Goal: Task Accomplishment & Management: Manage account settings

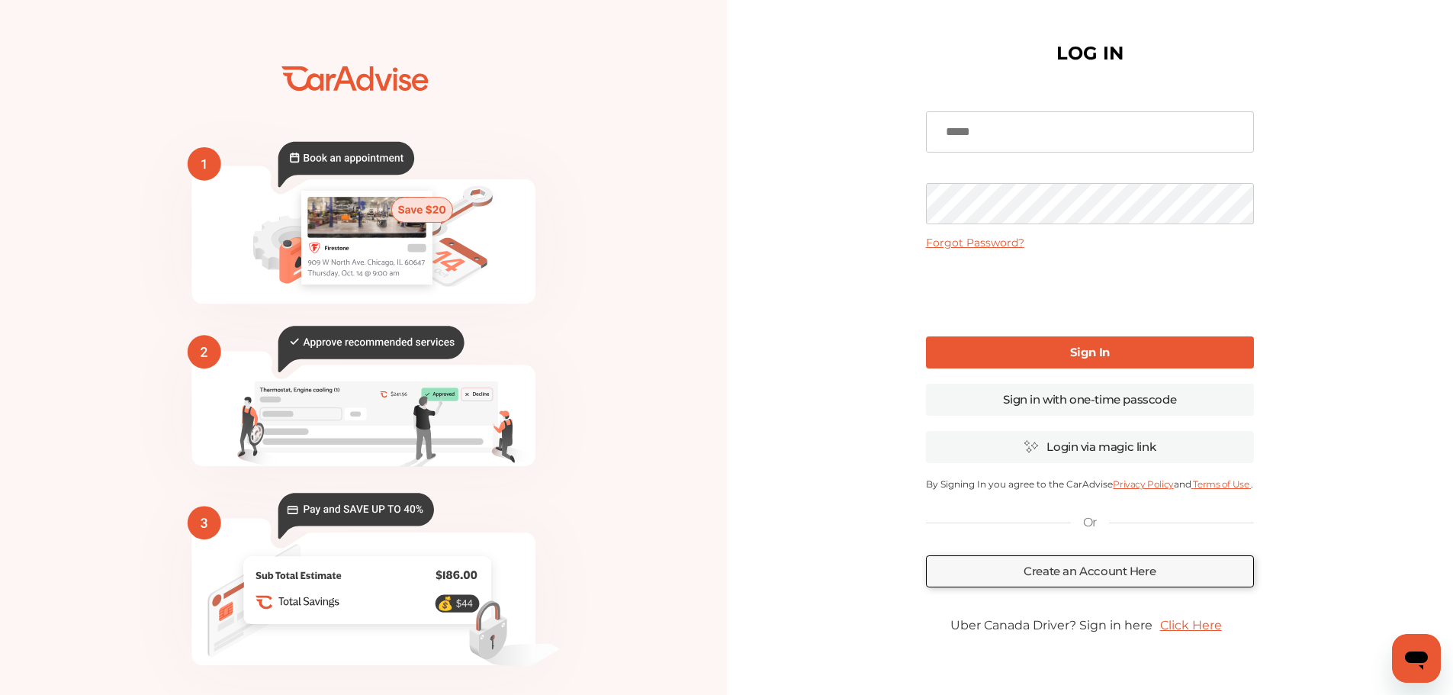
click at [963, 133] on input at bounding box center [1090, 131] width 328 height 41
type input "**********"
click at [1098, 573] on link "Create an Account Here" at bounding box center [1090, 571] width 328 height 32
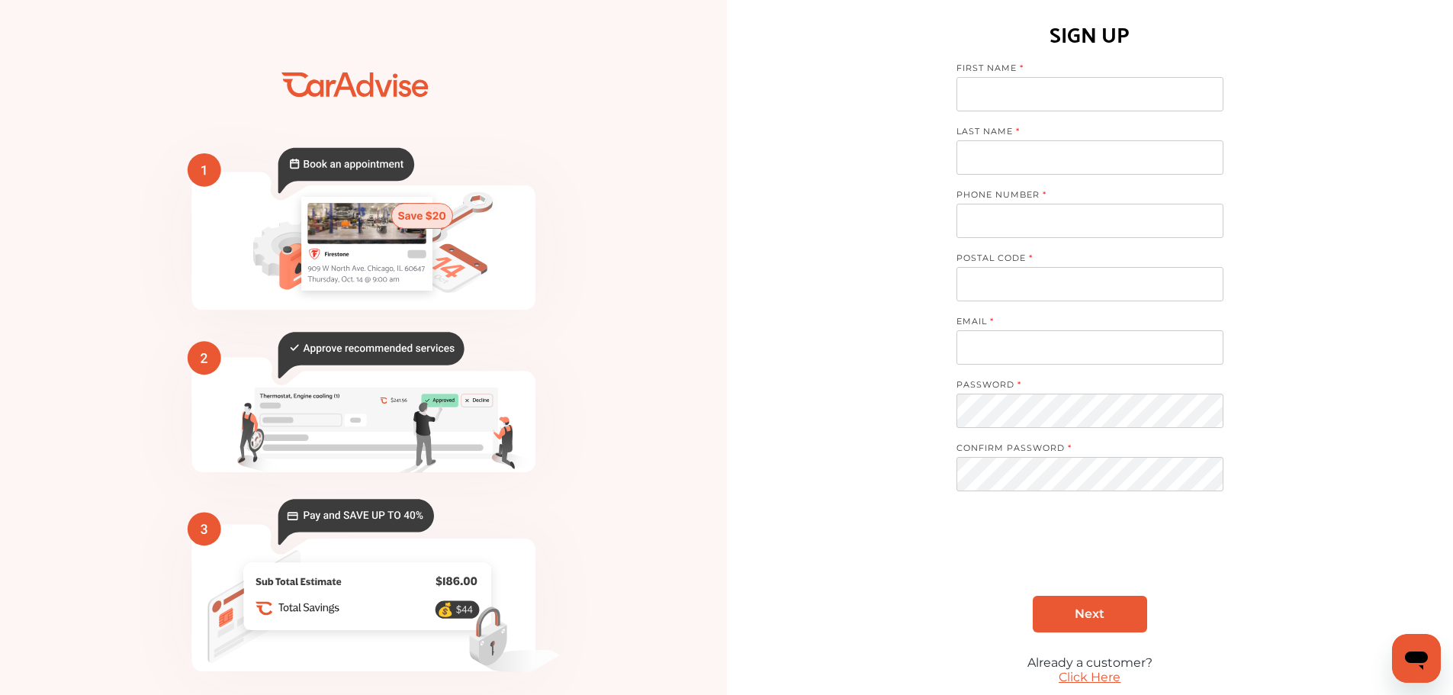
click at [991, 88] on input at bounding box center [1089, 94] width 267 height 34
type input "**********"
type input "*****"
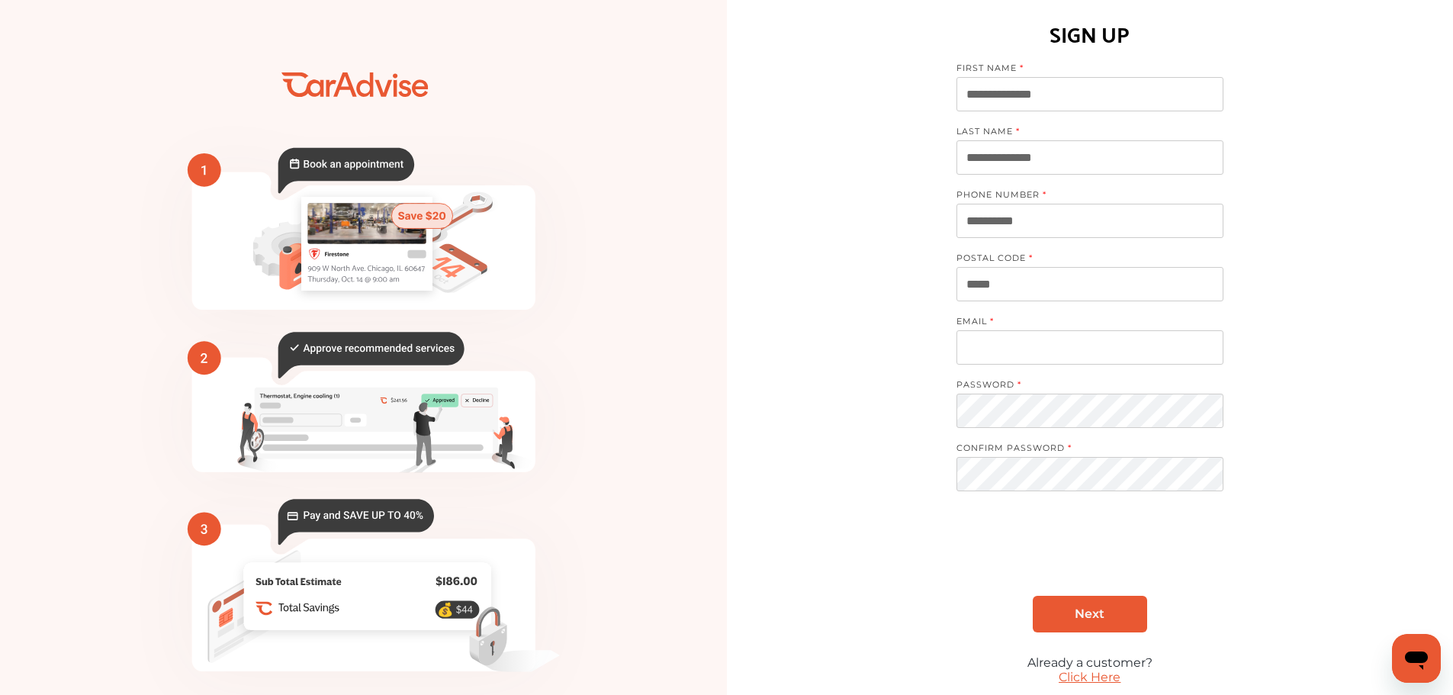
type input "**********"
click at [1088, 612] on span "Next" at bounding box center [1090, 613] width 30 height 14
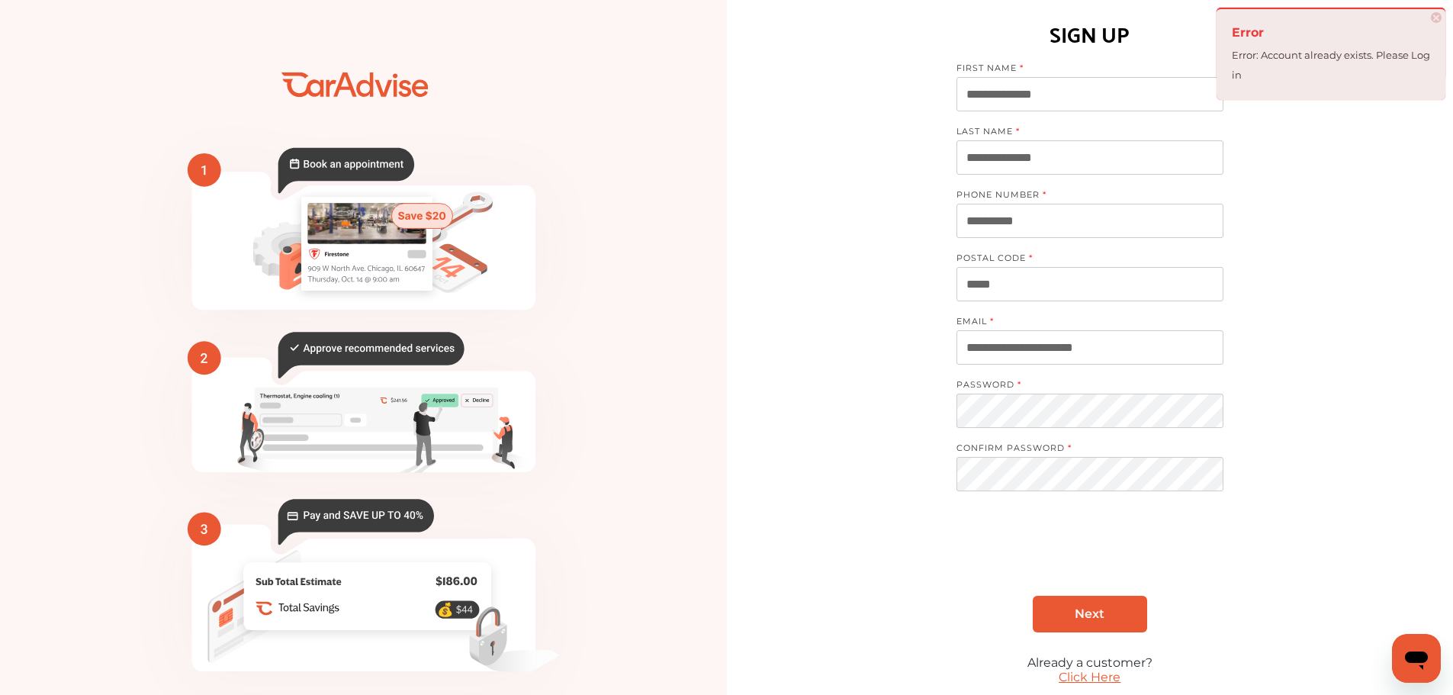
click at [1434, 12] on span "×" at bounding box center [1436, 17] width 11 height 11
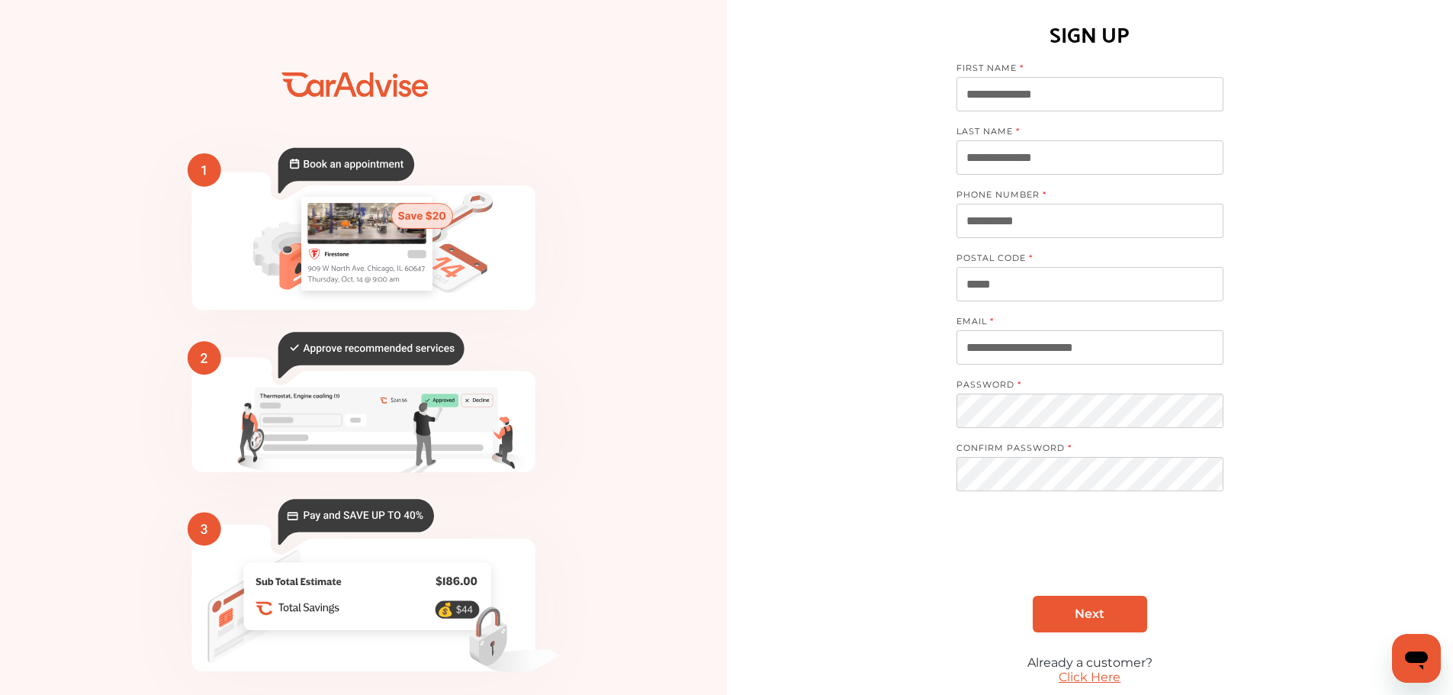
click at [1102, 677] on link "Click Here" at bounding box center [1090, 677] width 62 height 14
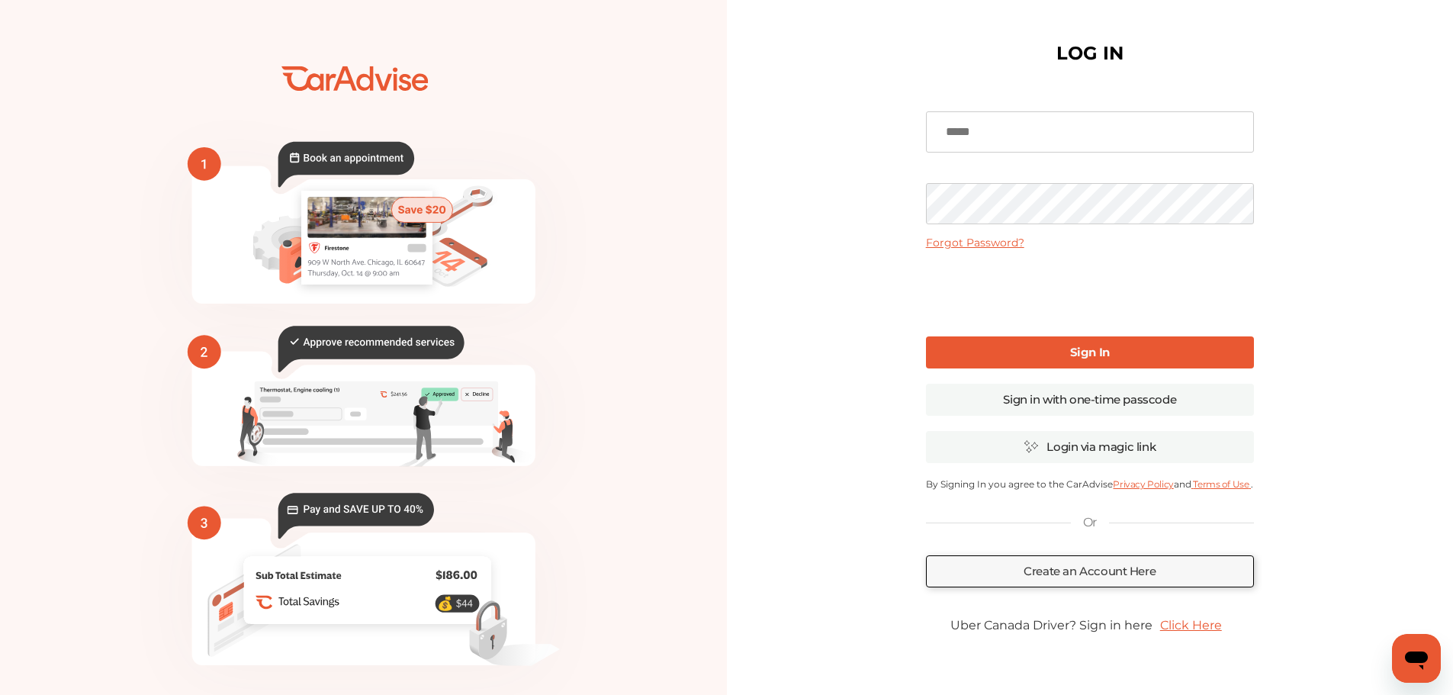
click at [983, 135] on input at bounding box center [1090, 131] width 328 height 41
type input "**********"
click at [1092, 405] on link "Sign in with one-time passcode" at bounding box center [1090, 400] width 328 height 32
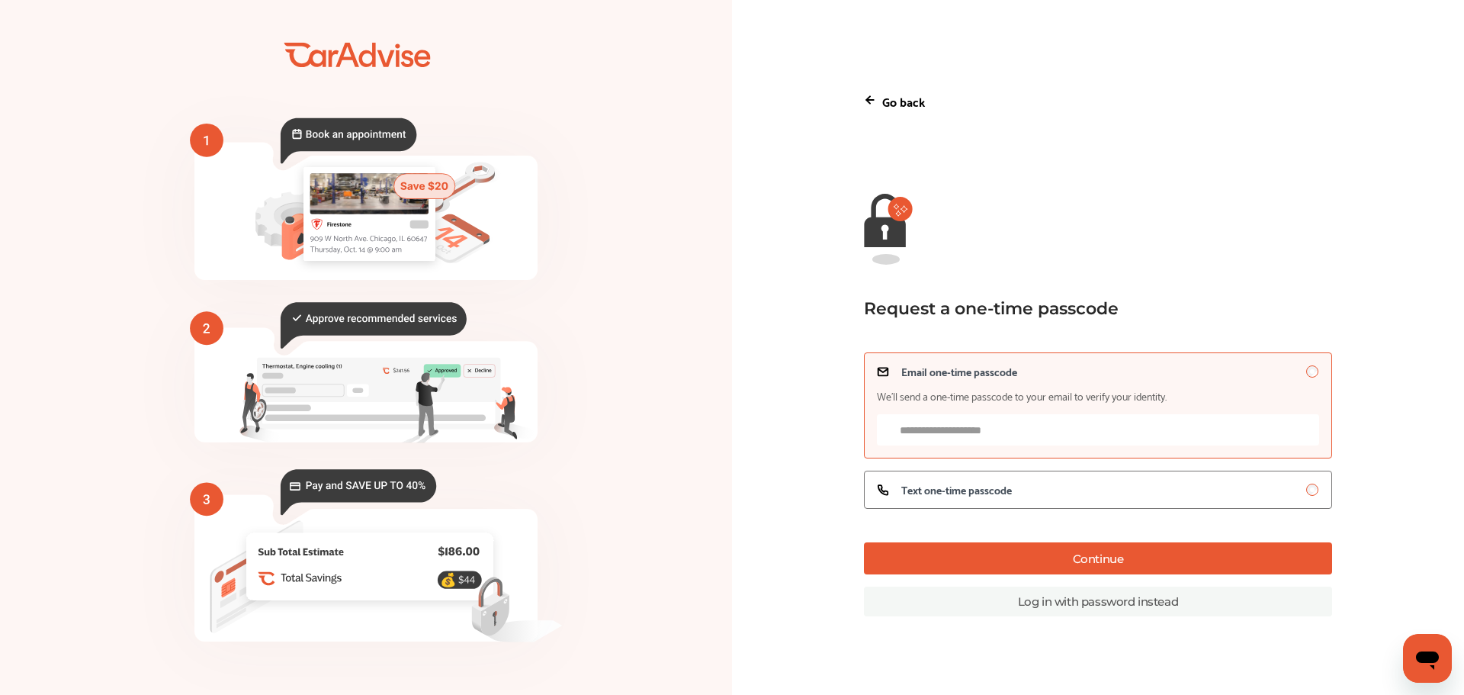
click at [1005, 433] on input "Email one-time passcode We’ll send a one-time passcode to your email to verify …" at bounding box center [1098, 429] width 442 height 31
type input "**********"
click at [1078, 560] on button "Continue" at bounding box center [1098, 558] width 468 height 32
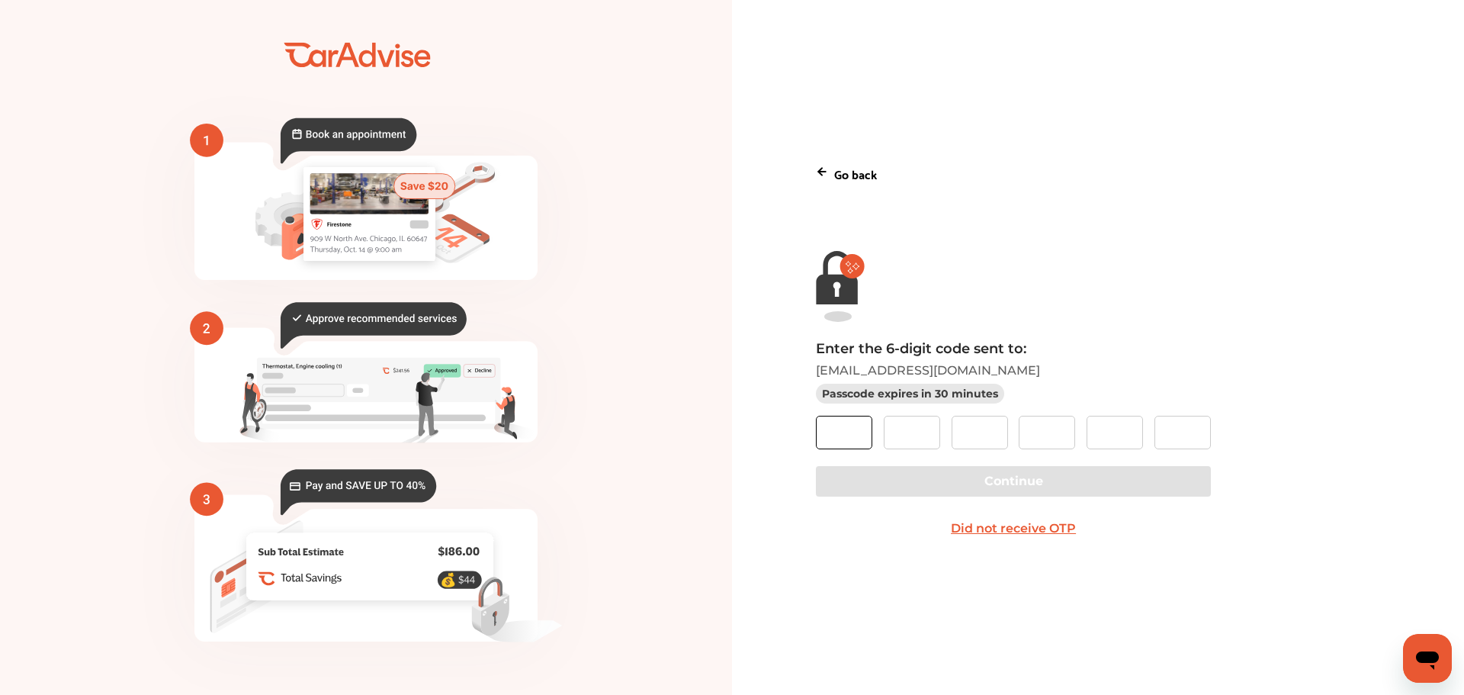
click at [854, 428] on input "text" at bounding box center [844, 433] width 56 height 34
type input "*"
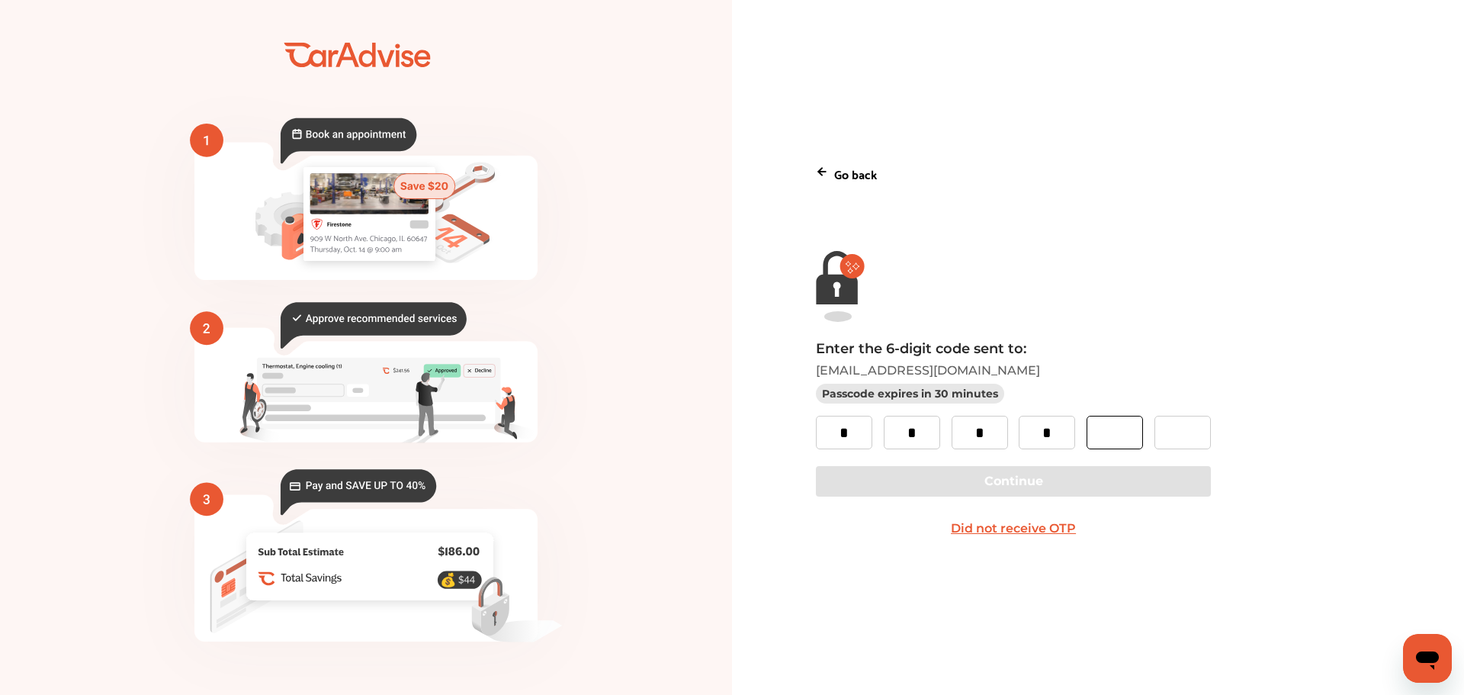
type input "*"
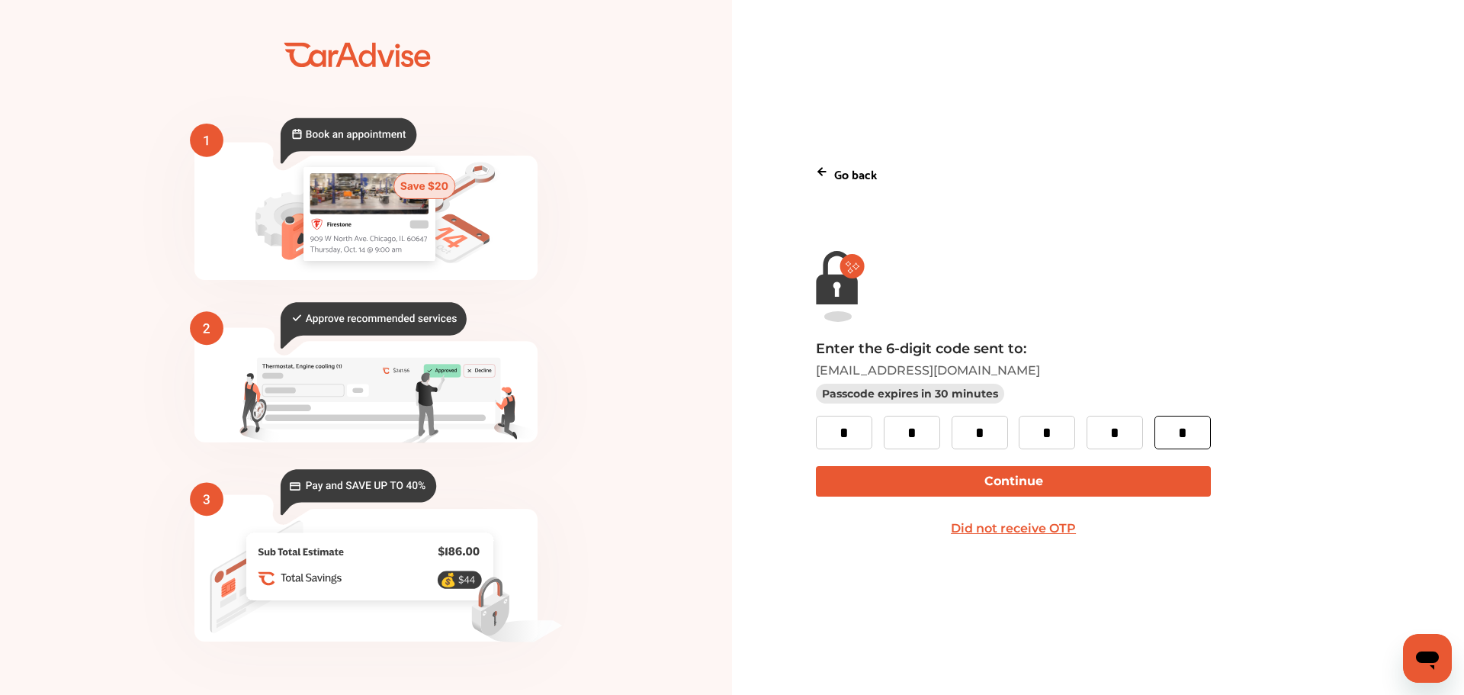
type input "*"
click at [997, 490] on button "Continue" at bounding box center [1013, 481] width 394 height 31
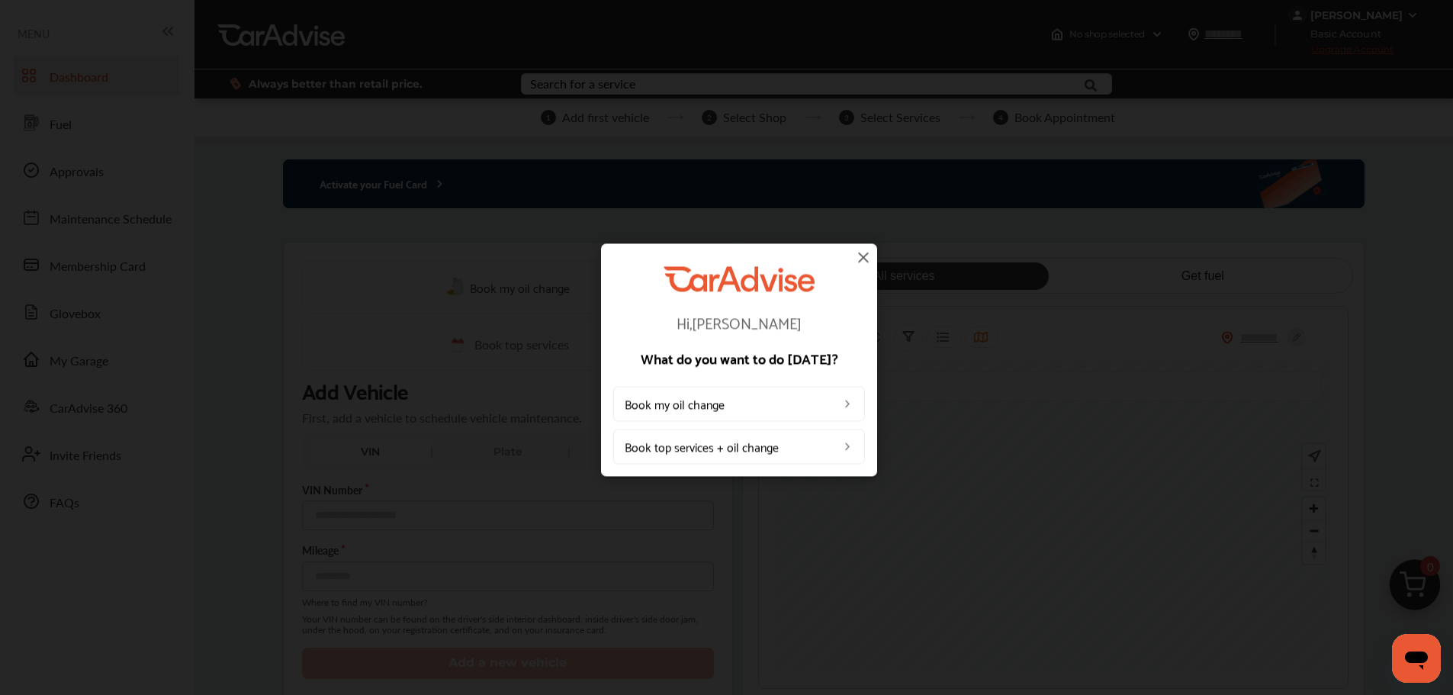
click at [863, 255] on img at bounding box center [863, 257] width 18 height 18
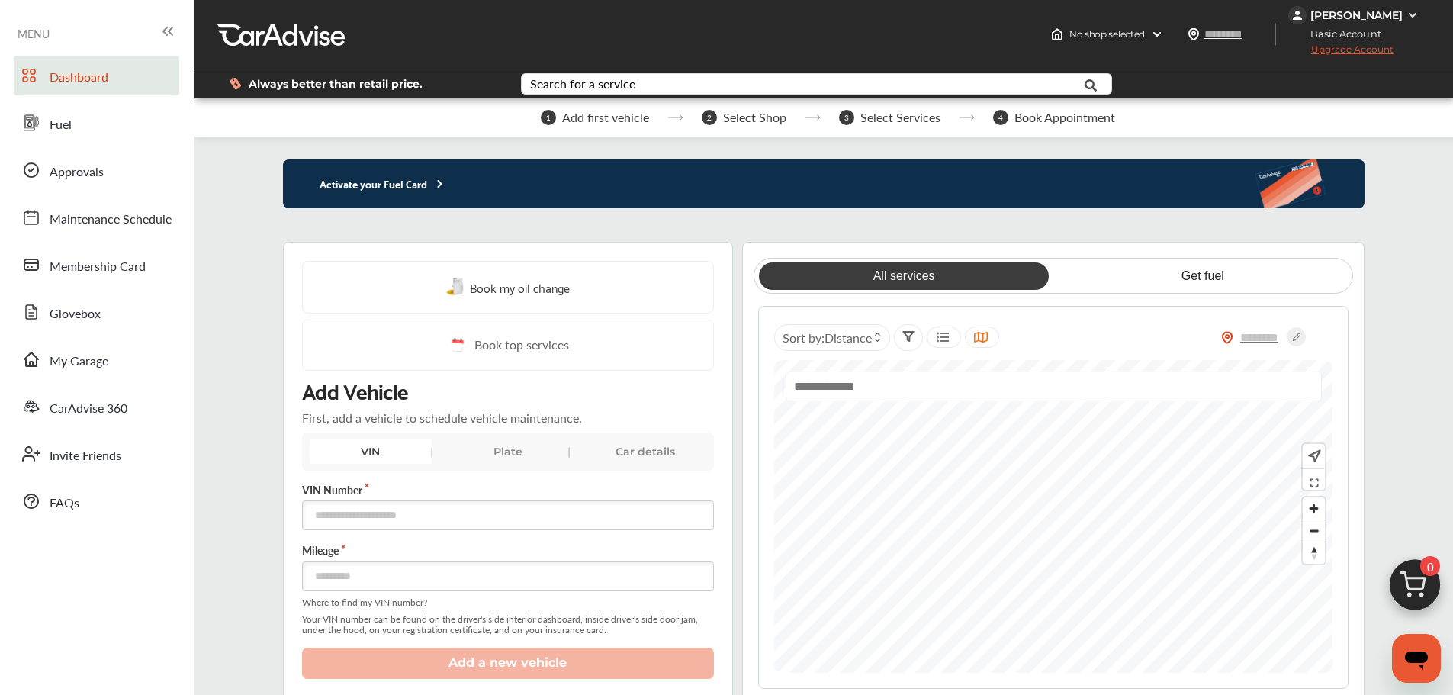
click at [492, 448] on div "Plate" at bounding box center [508, 451] width 122 height 24
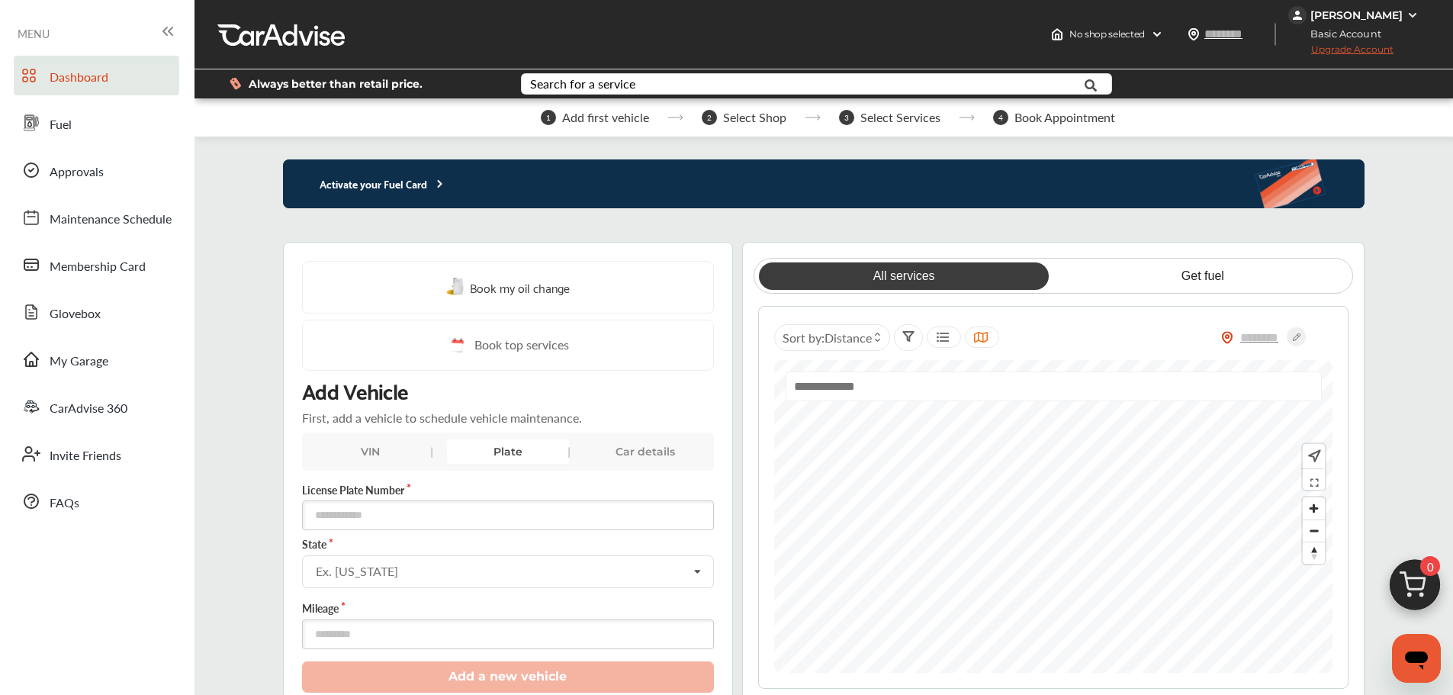
click at [651, 448] on div "Car details" at bounding box center [645, 451] width 122 height 24
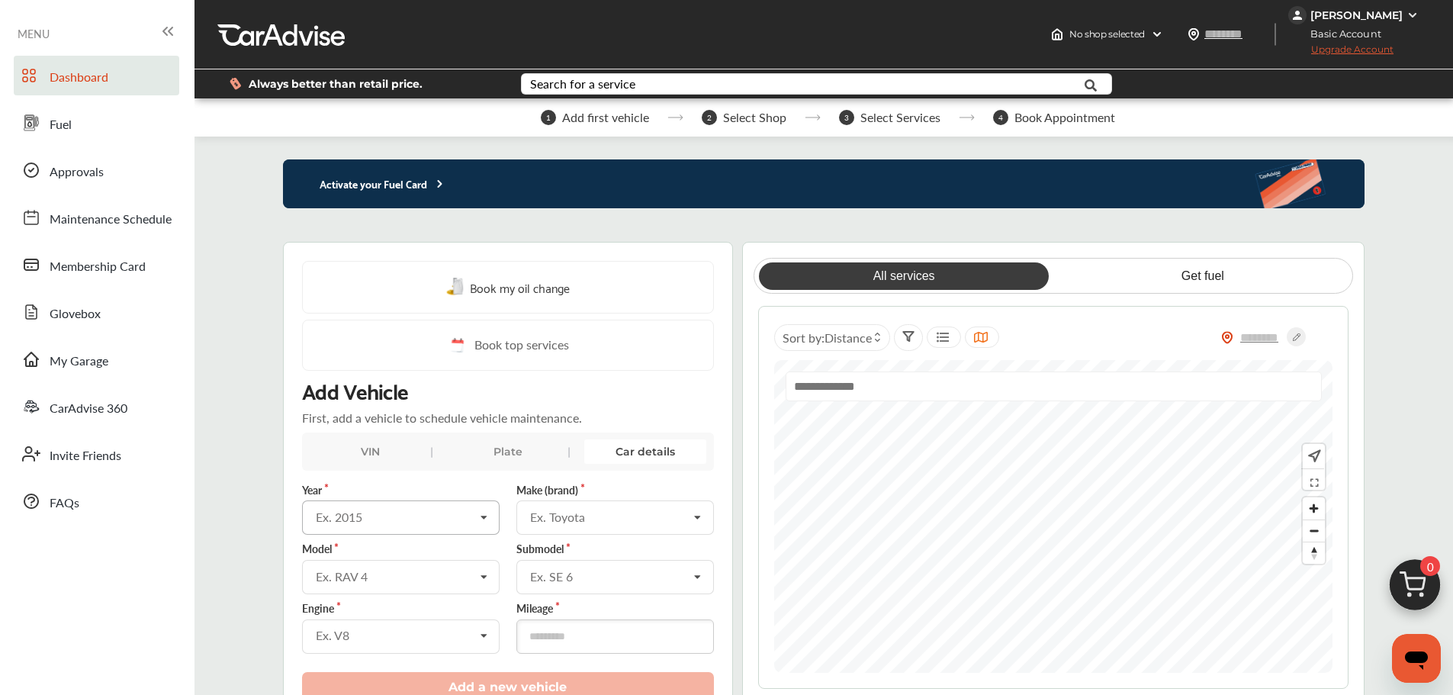
click at [385, 517] on div "Ex. 2015" at bounding box center [395, 517] width 159 height 12
click at [404, 393] on div "2018" at bounding box center [400, 409] width 194 height 32
click at [586, 514] on div "Ex. Toyota" at bounding box center [609, 517] width 159 height 12
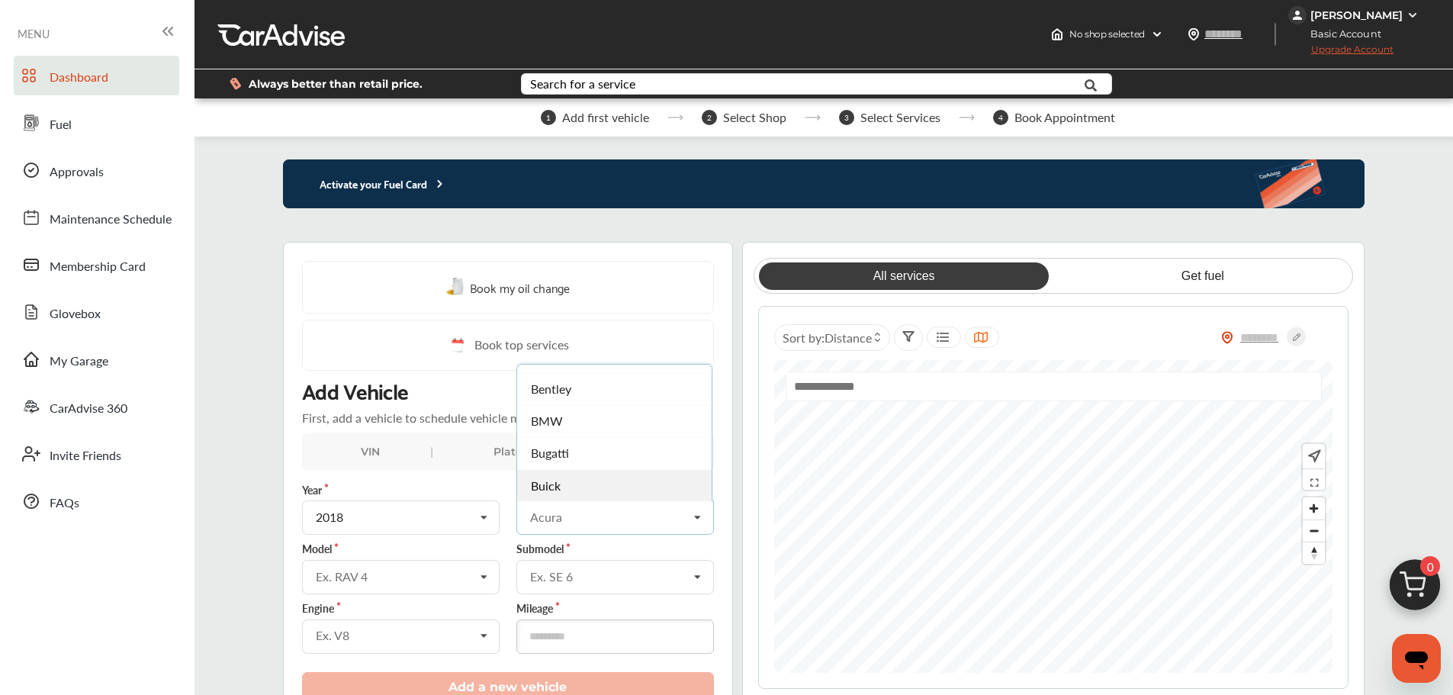
click at [582, 469] on div "Buick" at bounding box center [614, 485] width 194 height 32
click at [411, 574] on div "Ex. RAV 4" at bounding box center [395, 576] width 159 height 12
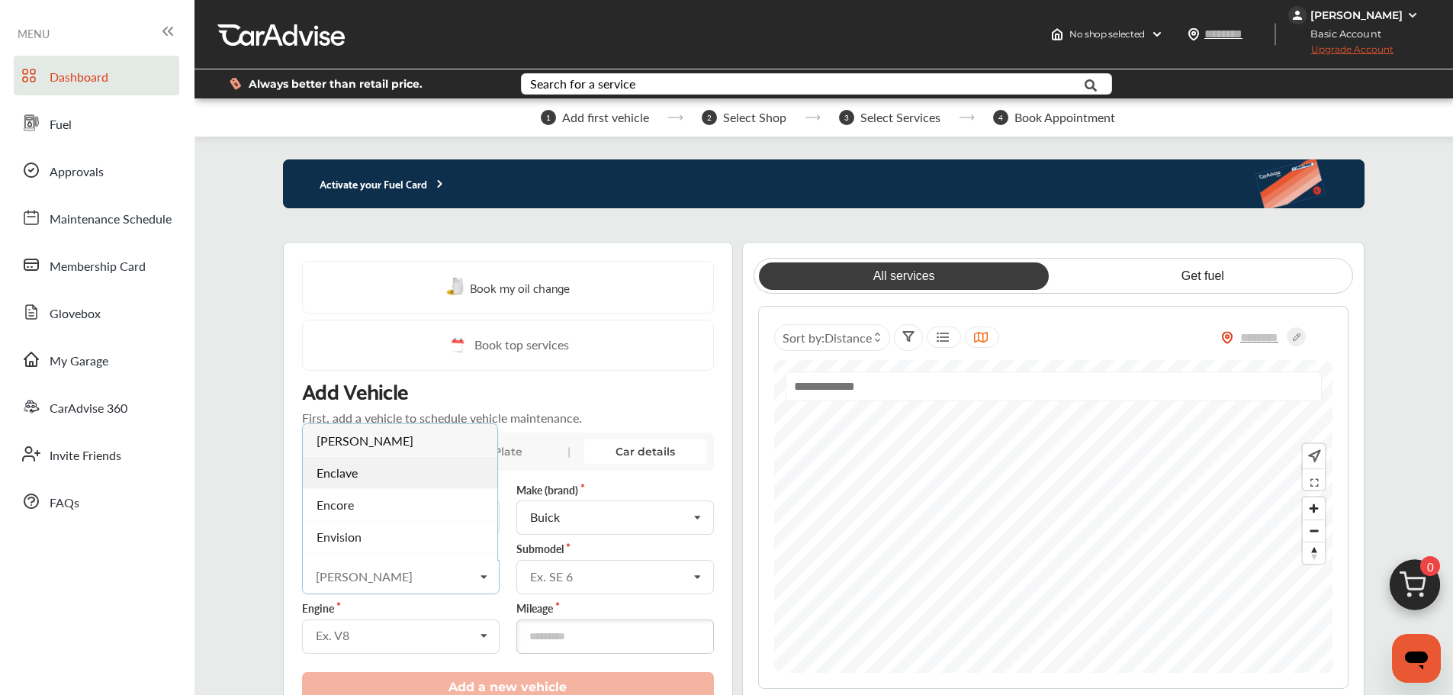
click at [406, 456] on div "Enclave" at bounding box center [400, 472] width 194 height 32
click at [580, 583] on input "text" at bounding box center [616, 576] width 196 height 30
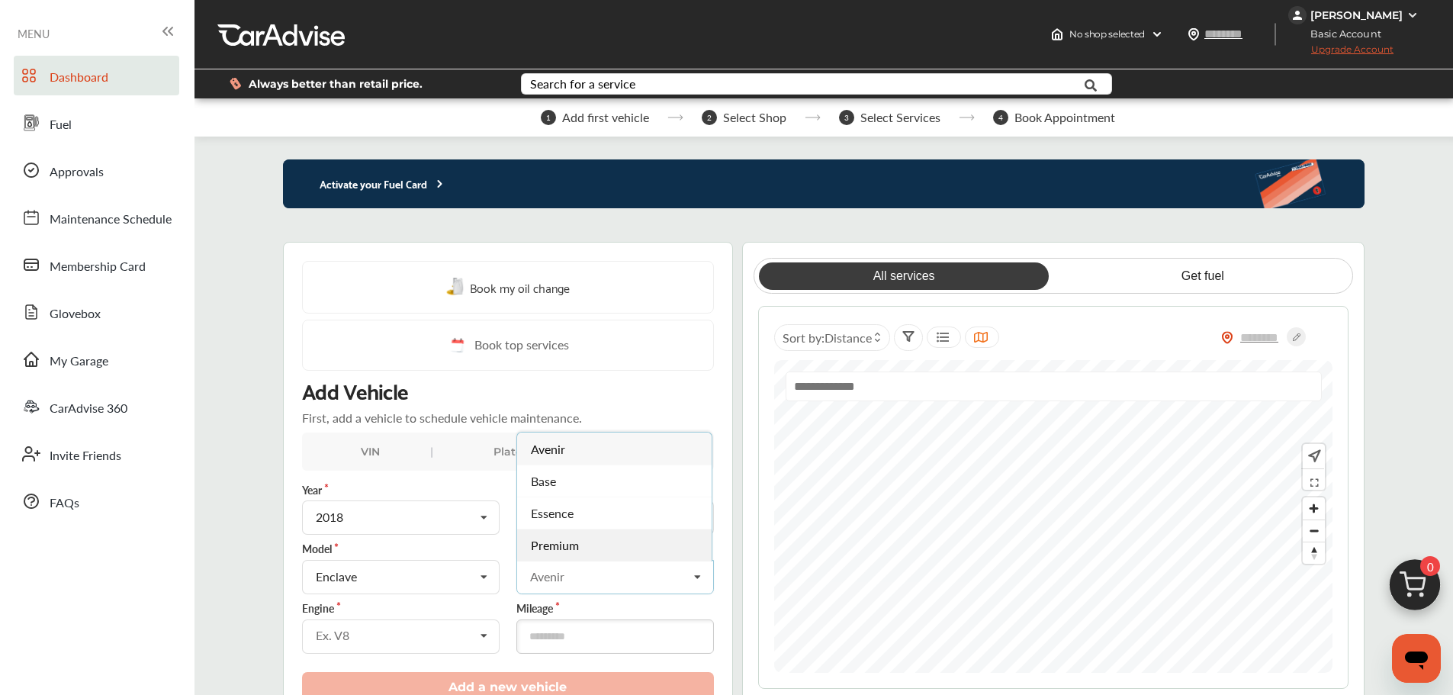
click at [583, 545] on div "Premium" at bounding box center [614, 545] width 194 height 32
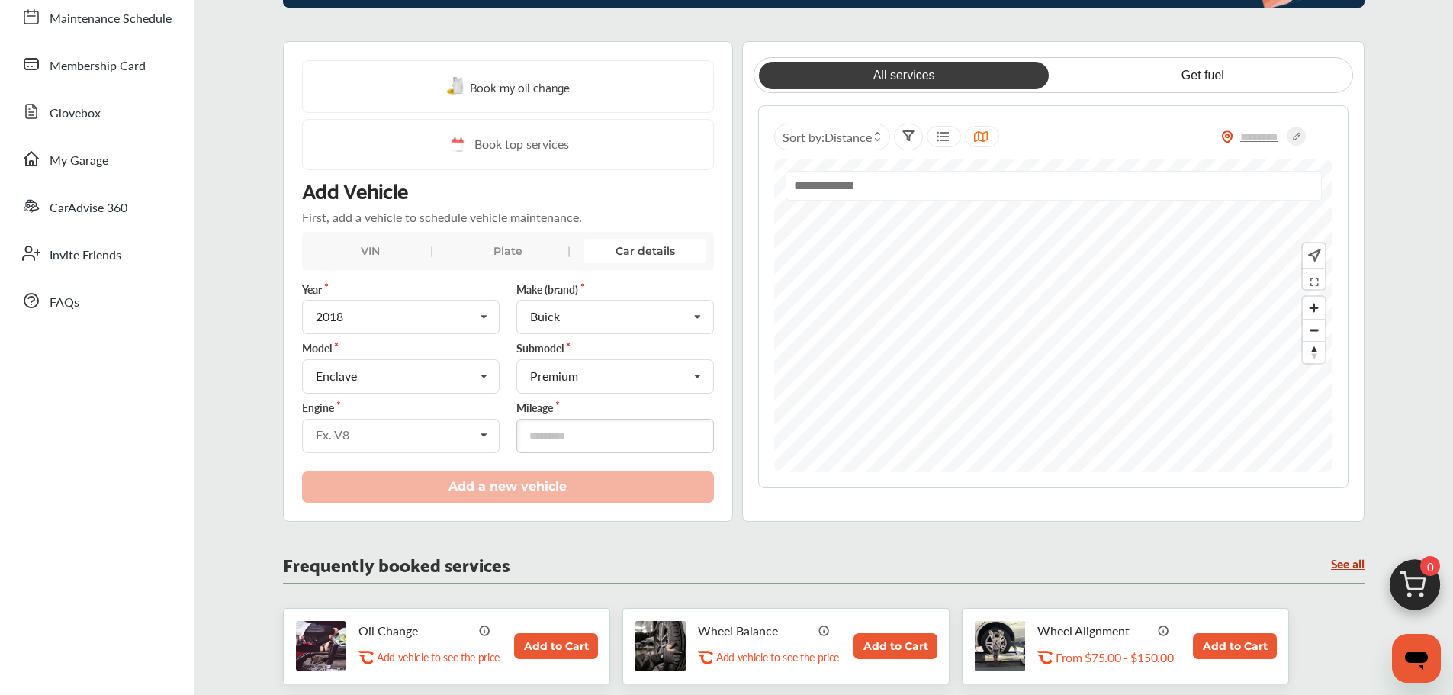
scroll to position [229, 0]
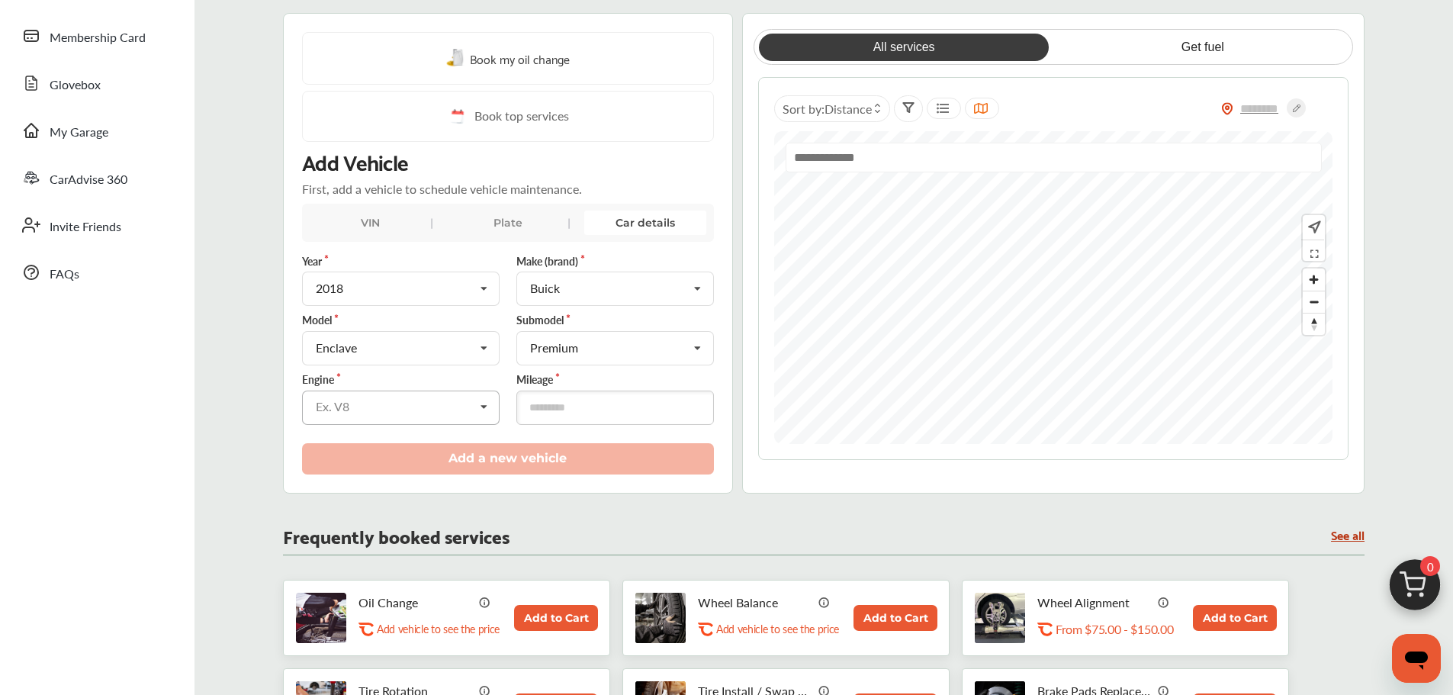
click at [432, 415] on input "text" at bounding box center [402, 406] width 196 height 30
click at [422, 448] on span "3.6L V6 (W) LFY GAS FI" at bounding box center [379, 440] width 126 height 18
click at [612, 405] on input "number" at bounding box center [615, 407] width 198 height 34
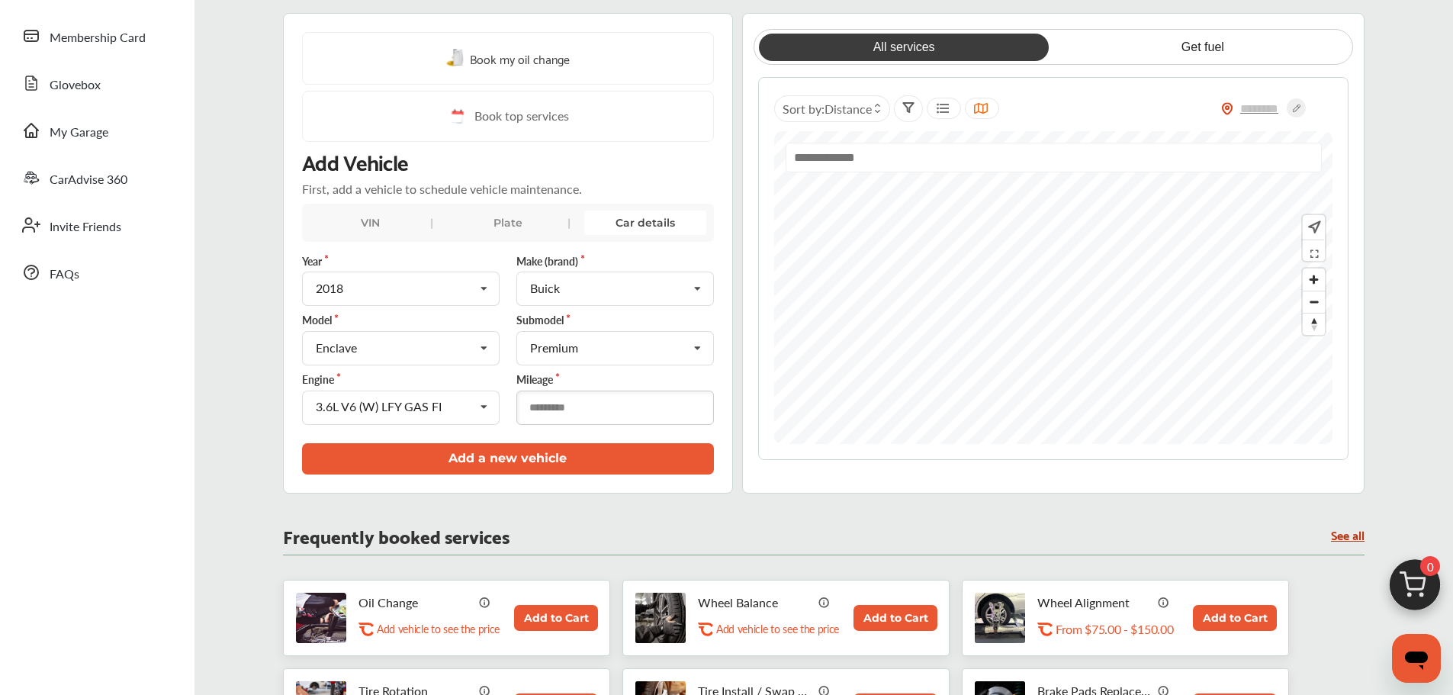
type input "******"
click at [593, 455] on button "Add a new vehicle" at bounding box center [508, 458] width 412 height 31
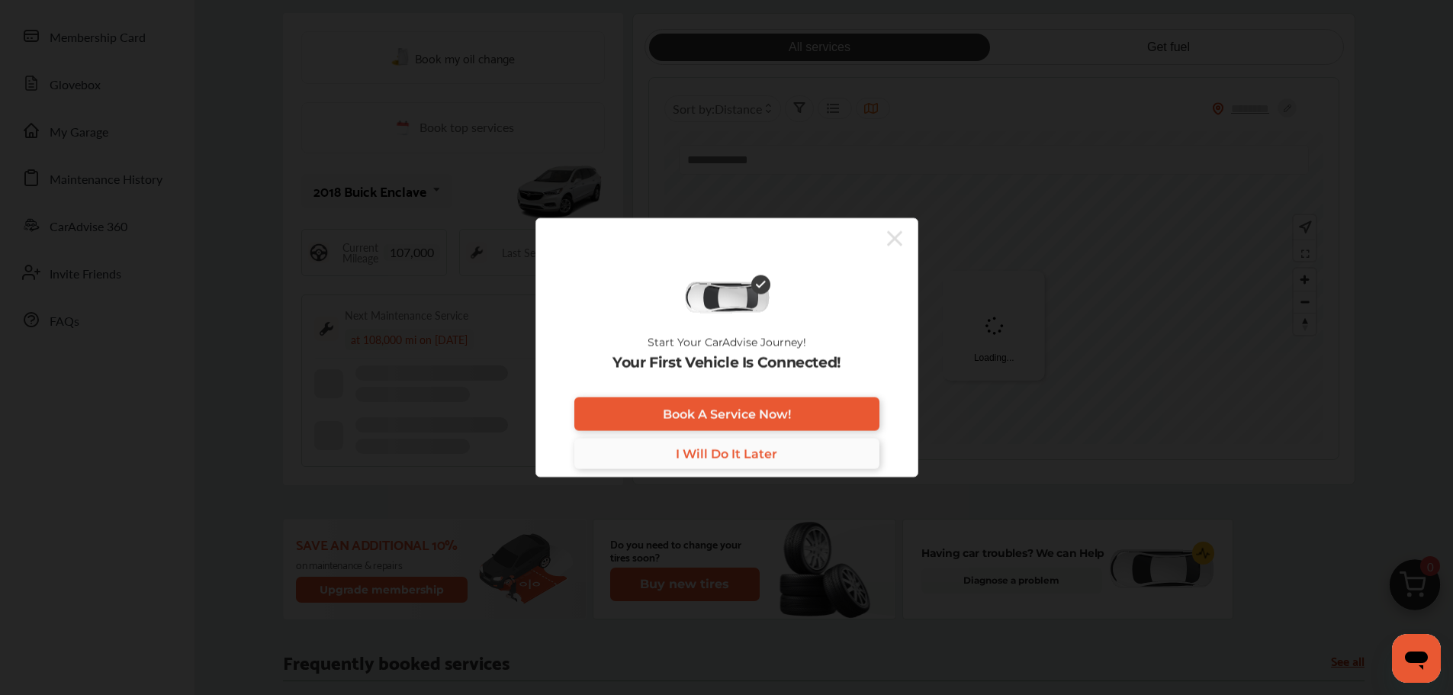
click at [737, 455] on span "I Will Do It Later" at bounding box center [726, 453] width 101 height 14
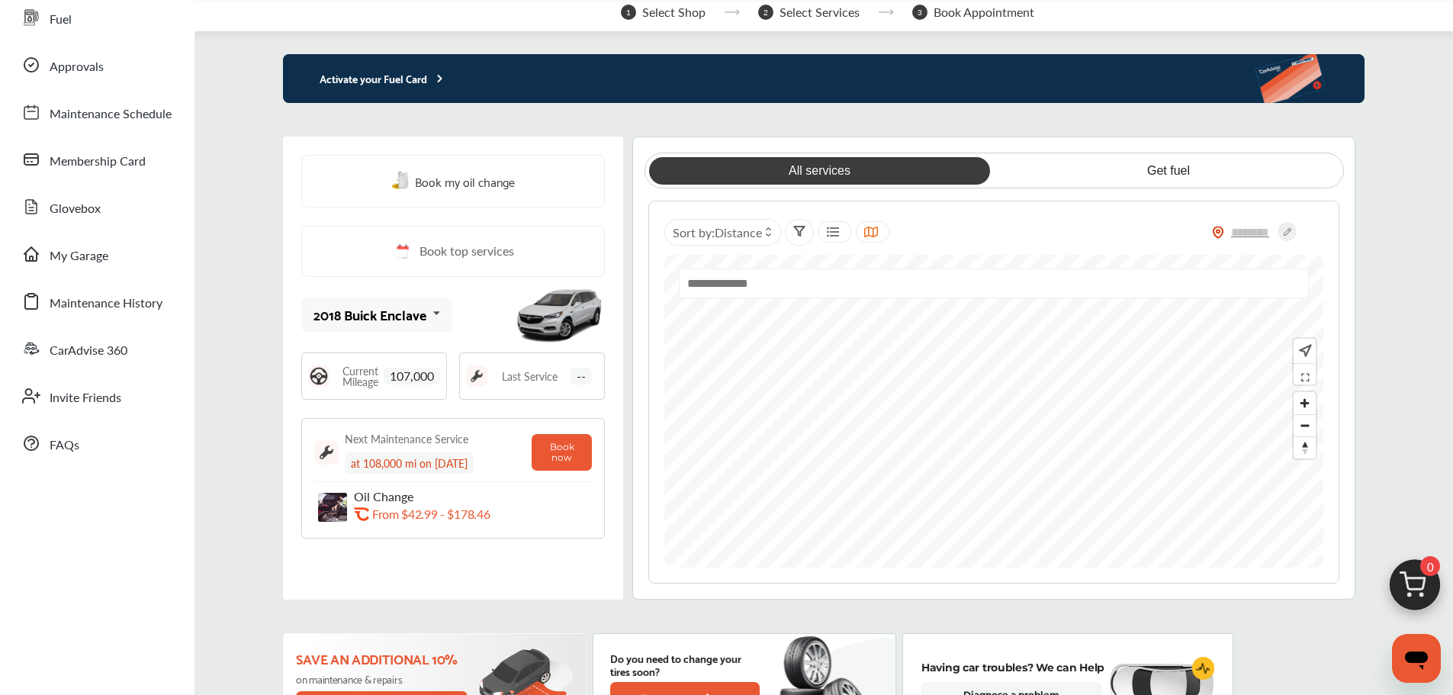
scroll to position [0, 0]
